Goal: Complete application form

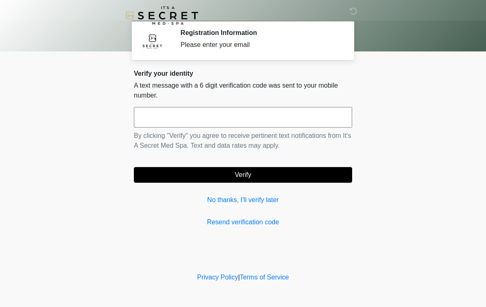
click at [235, 105] on div "Verify your identity A text message with a 6 digit verification code was sent t…" at bounding box center [243, 149] width 218 height 158
click at [274, 121] on input "text" at bounding box center [243, 117] width 218 height 21
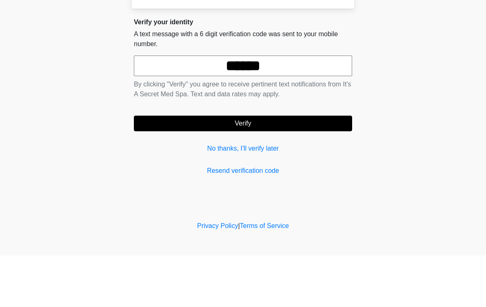
type input "******"
click at [306, 167] on button "Verify" at bounding box center [243, 175] width 218 height 16
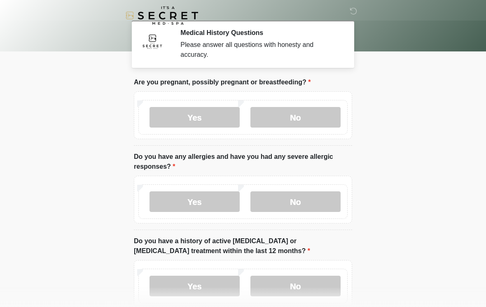
click at [290, 116] on label "No" at bounding box center [296, 117] width 90 height 21
click at [328, 211] on label "No" at bounding box center [296, 202] width 90 height 21
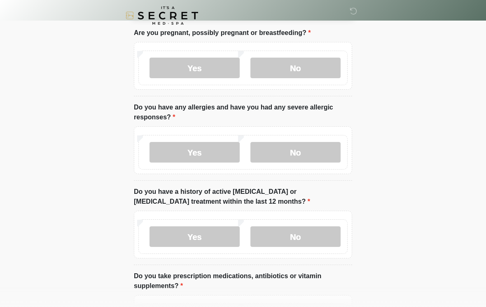
scroll to position [60, 0]
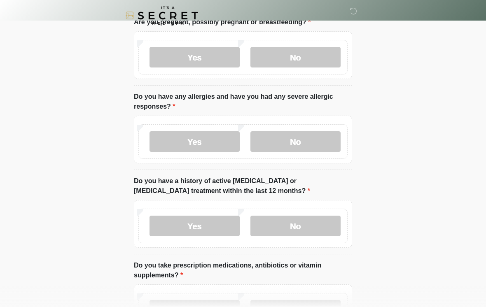
click at [327, 233] on label "No" at bounding box center [296, 226] width 90 height 21
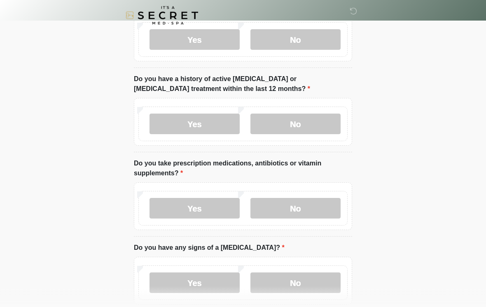
scroll to position [161, 0]
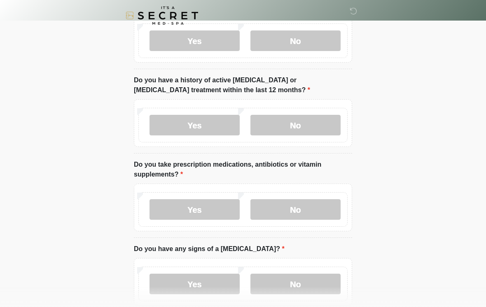
click at [204, 215] on label "Yes" at bounding box center [195, 209] width 90 height 21
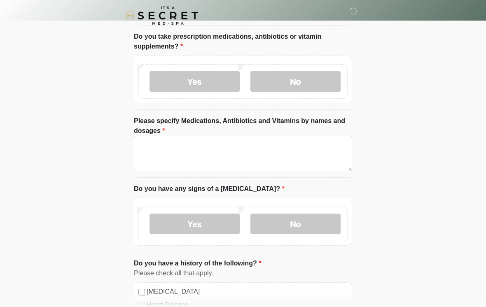
scroll to position [298, 0]
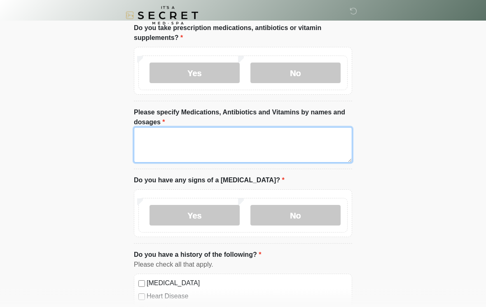
click at [281, 146] on textarea "Please specify Medications, Antibiotics and Vitamins by names and dosages" at bounding box center [243, 145] width 218 height 35
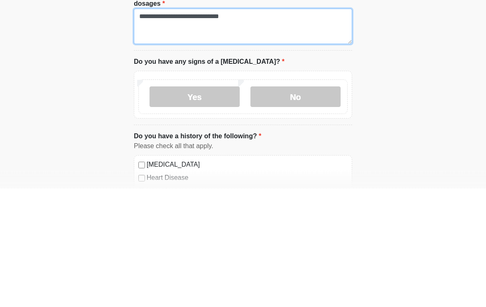
type textarea "**********"
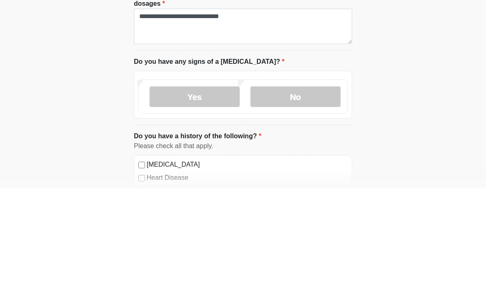
click at [314, 206] on label "No" at bounding box center [296, 216] width 90 height 21
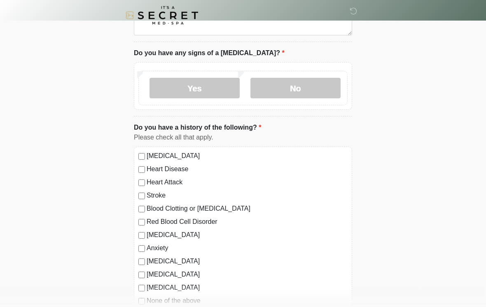
scroll to position [468, 0]
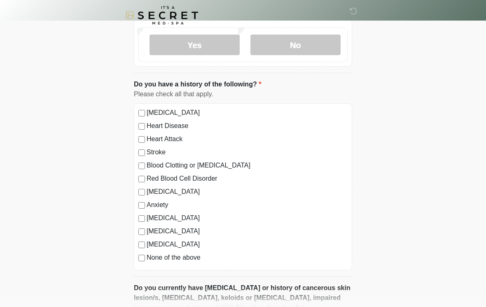
click at [141, 266] on div "High Blood Pressure Heart Disease Heart Attack Stroke Blood Clotting or Bleedin…" at bounding box center [243, 187] width 218 height 167
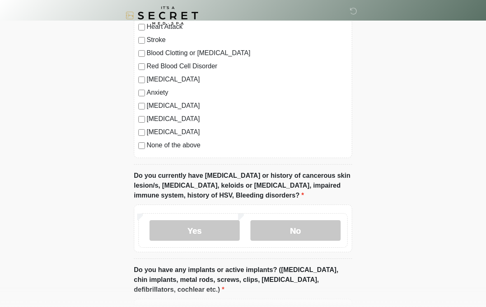
scroll to position [581, 0]
click at [288, 232] on label "No" at bounding box center [296, 231] width 90 height 21
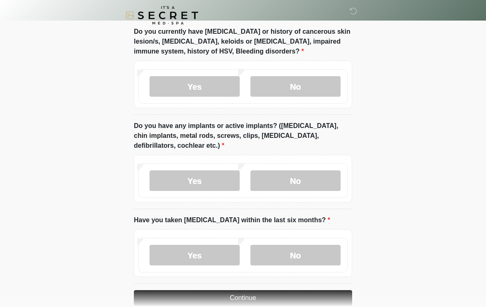
scroll to position [726, 0]
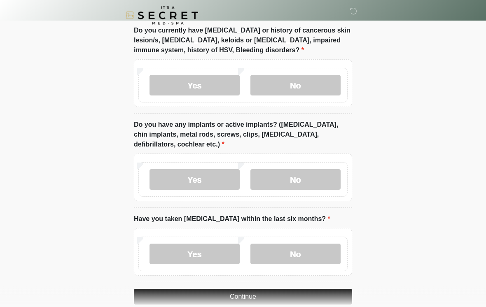
click at [316, 180] on label "No" at bounding box center [296, 180] width 90 height 21
click at [276, 254] on label "No" at bounding box center [296, 254] width 90 height 21
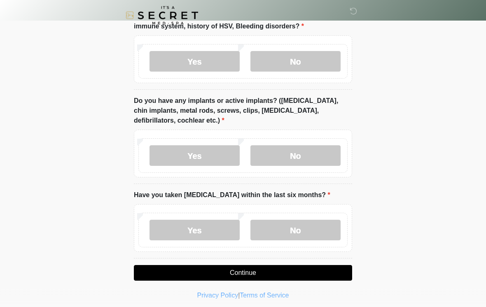
scroll to position [754, 0]
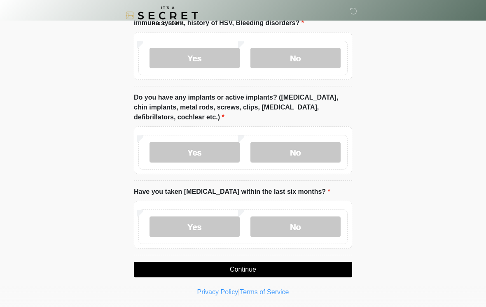
click at [329, 271] on button "Continue" at bounding box center [243, 270] width 218 height 16
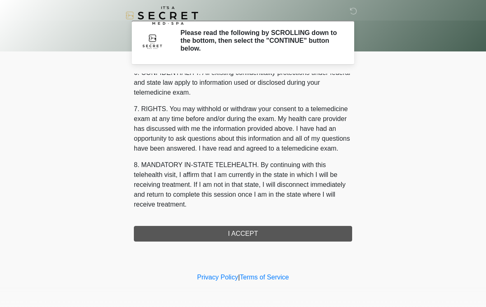
scroll to position [335, 0]
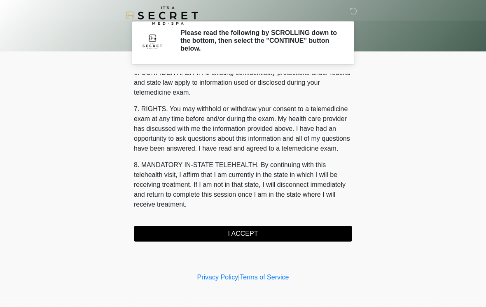
click at [307, 238] on button "I ACCEPT" at bounding box center [243, 234] width 218 height 16
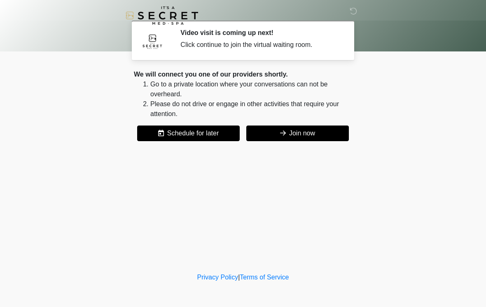
click at [324, 131] on button "Join now" at bounding box center [297, 134] width 103 height 16
